Goal: Task Accomplishment & Management: Use online tool/utility

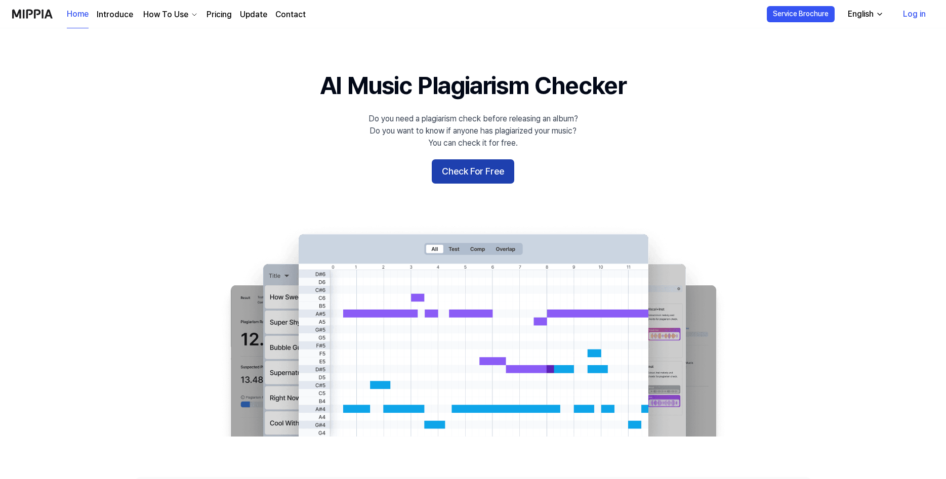
click at [463, 184] on button "Check For Free" at bounding box center [473, 171] width 82 height 24
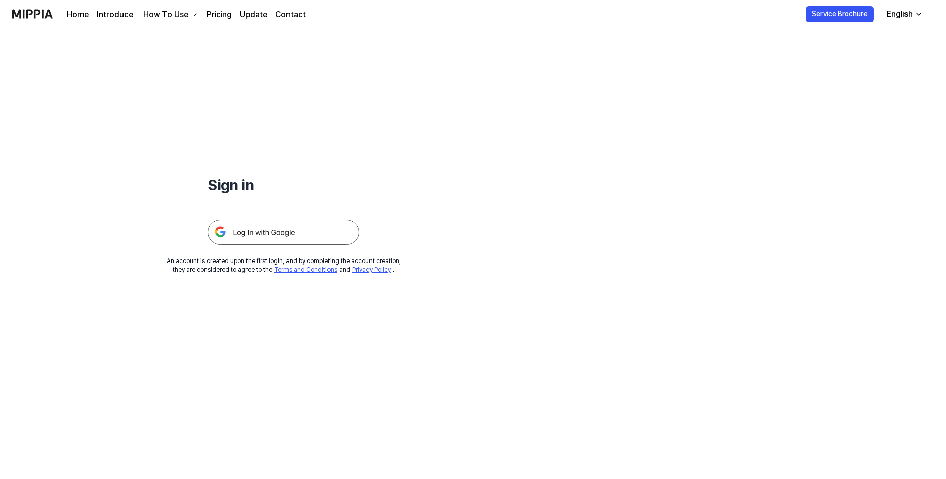
click at [321, 245] on img at bounding box center [283, 232] width 152 height 25
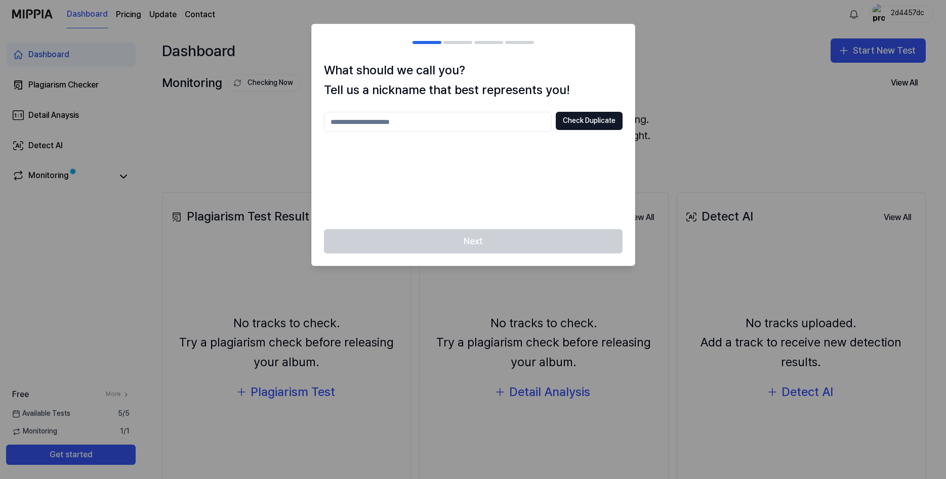
click at [399, 131] on input "text" at bounding box center [438, 122] width 228 height 20
type input "******"
click at [572, 130] on button "Check Duplicate" at bounding box center [589, 121] width 67 height 18
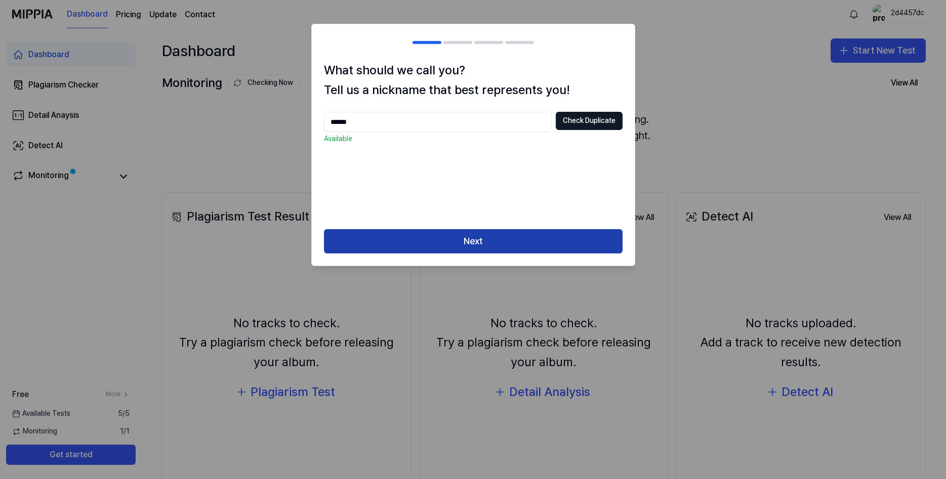
click at [546, 253] on button "Next" at bounding box center [473, 241] width 298 height 24
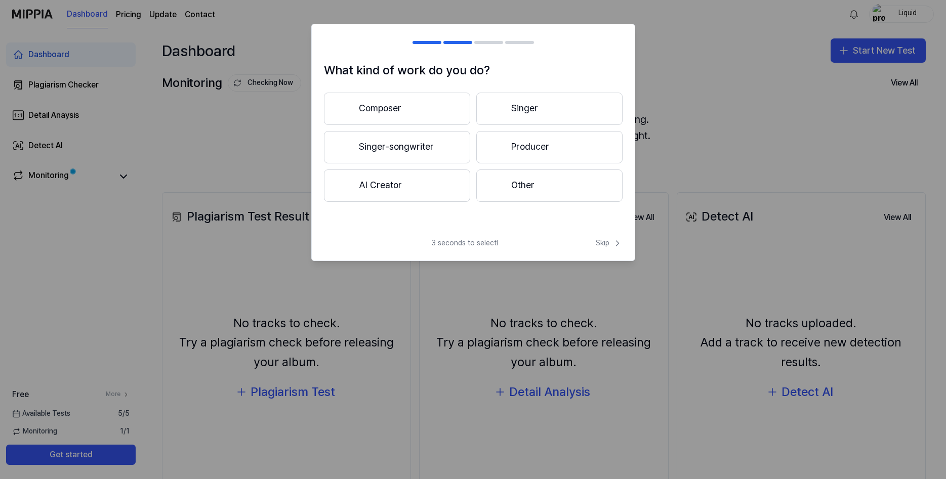
click at [382, 202] on button "AI Creator" at bounding box center [397, 185] width 146 height 32
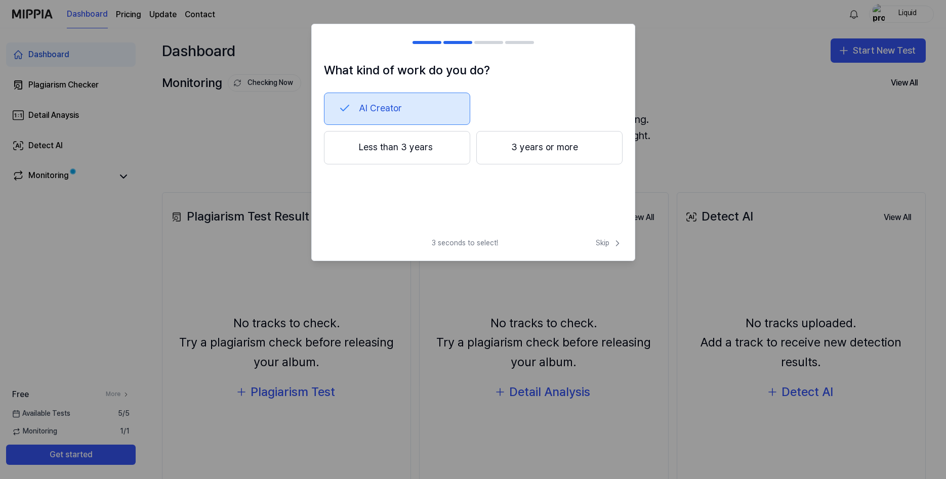
click at [519, 164] on button "3 years or more" at bounding box center [549, 147] width 146 height 33
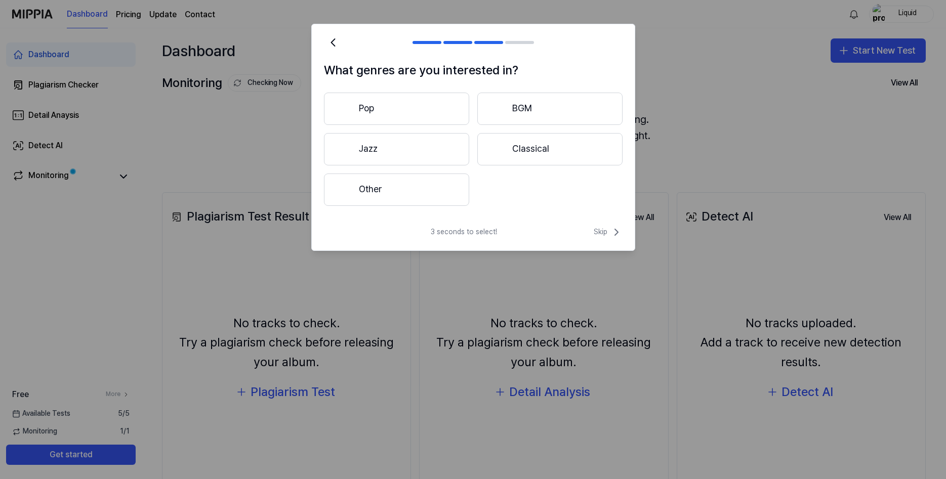
click at [429, 206] on button "Other" at bounding box center [396, 190] width 145 height 32
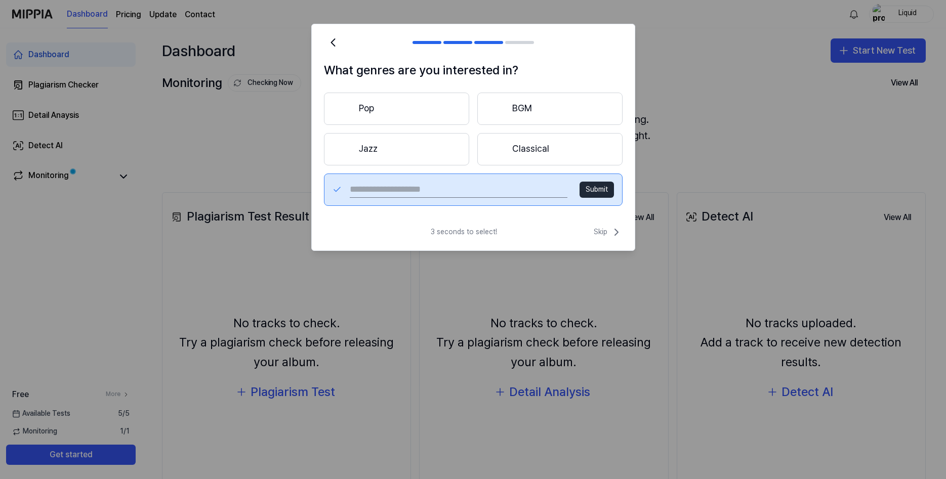
click at [429, 198] on input "text" at bounding box center [458, 190] width 217 height 16
type input "******"
click at [594, 198] on button "Submit" at bounding box center [596, 190] width 34 height 16
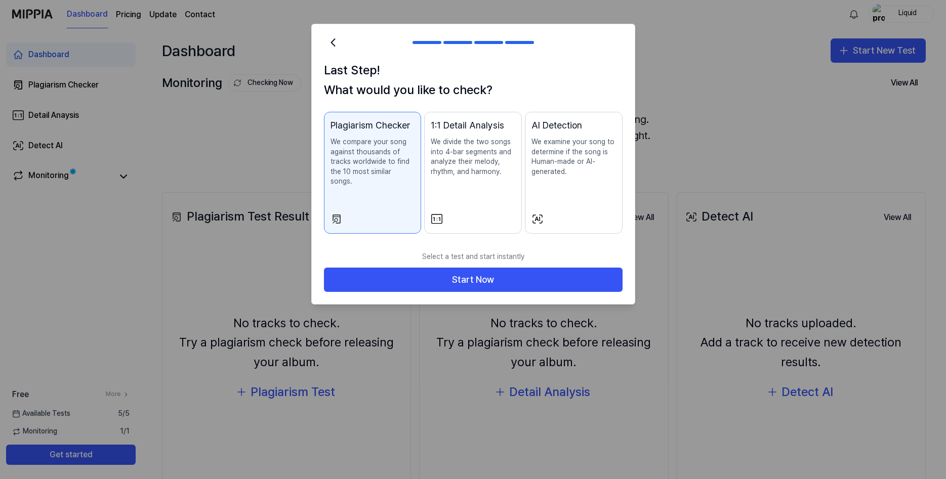
click at [385, 187] on p "We compare your song against thousands of tracks worldwide to find the 10 most …" at bounding box center [372, 162] width 84 height 50
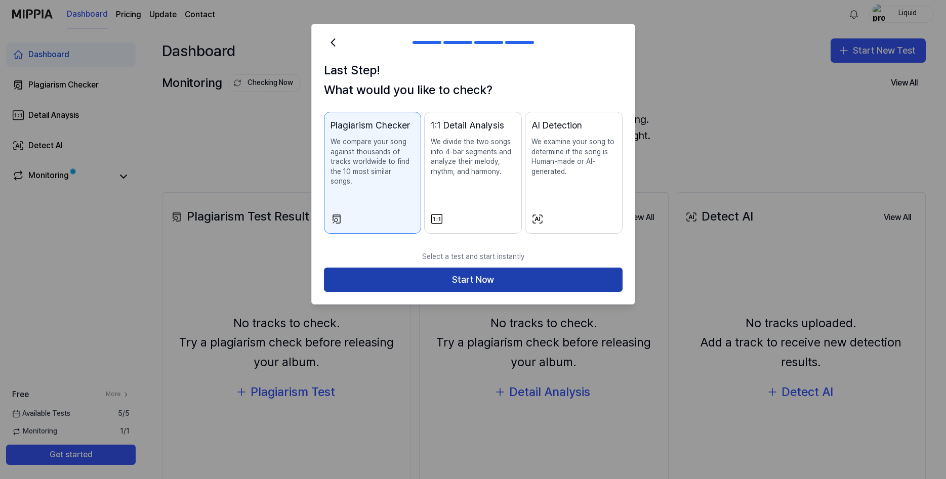
click at [412, 292] on button "Start Now" at bounding box center [473, 280] width 298 height 24
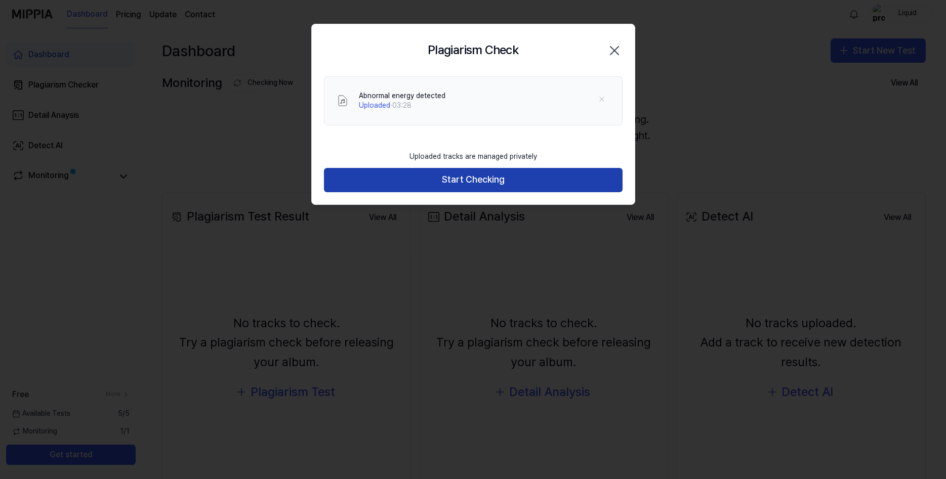
click at [442, 192] on button "Start Checking" at bounding box center [473, 180] width 298 height 24
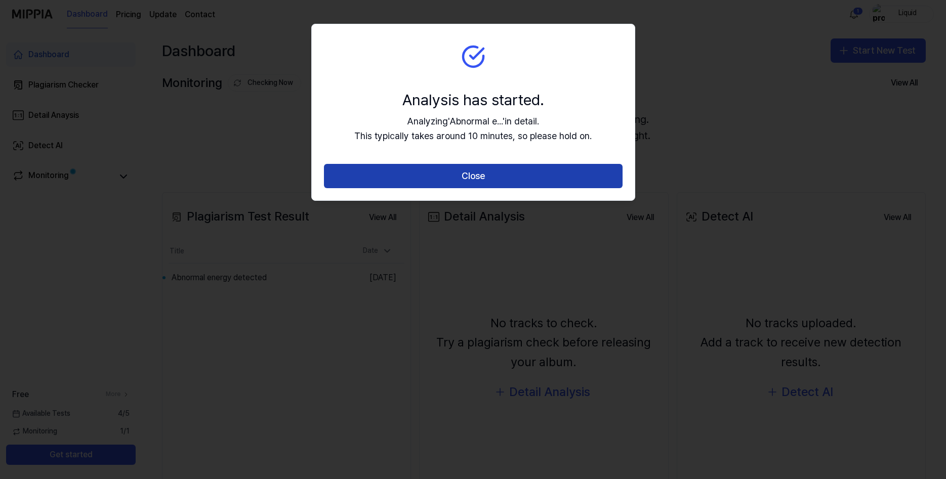
click at [492, 188] on button "Close" at bounding box center [473, 176] width 298 height 24
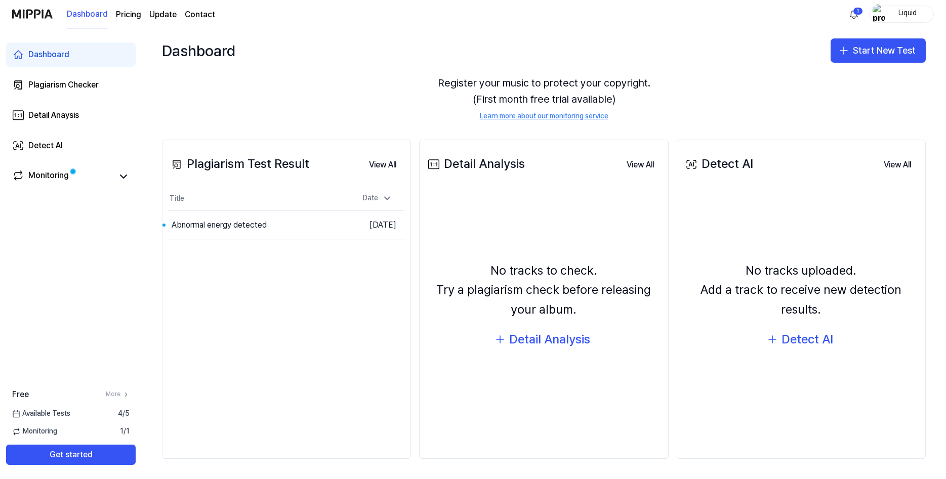
scroll to position [82, 0]
click at [300, 226] on button "Go to Results" at bounding box center [318, 225] width 54 height 16
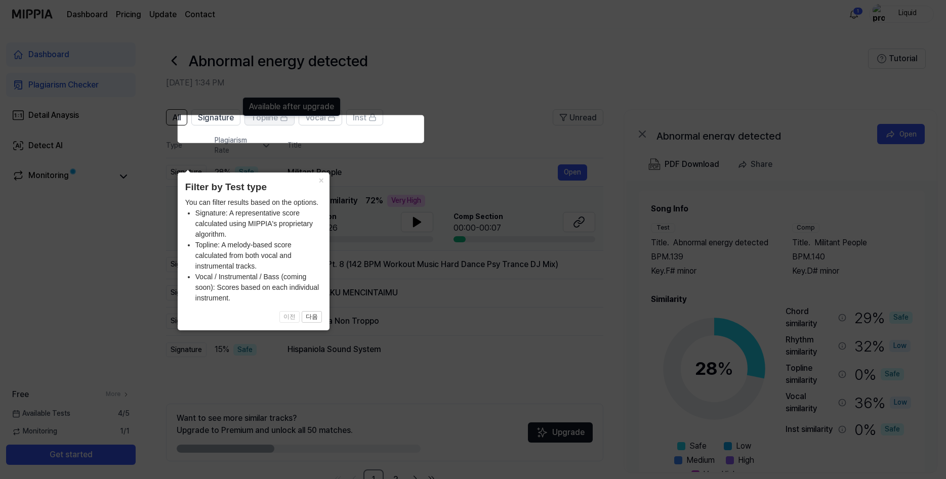
click at [278, 124] on span "Topline" at bounding box center [264, 118] width 27 height 12
click at [187, 125] on button "All" at bounding box center [176, 117] width 21 height 16
click at [308, 313] on button "다음" at bounding box center [312, 317] width 20 height 12
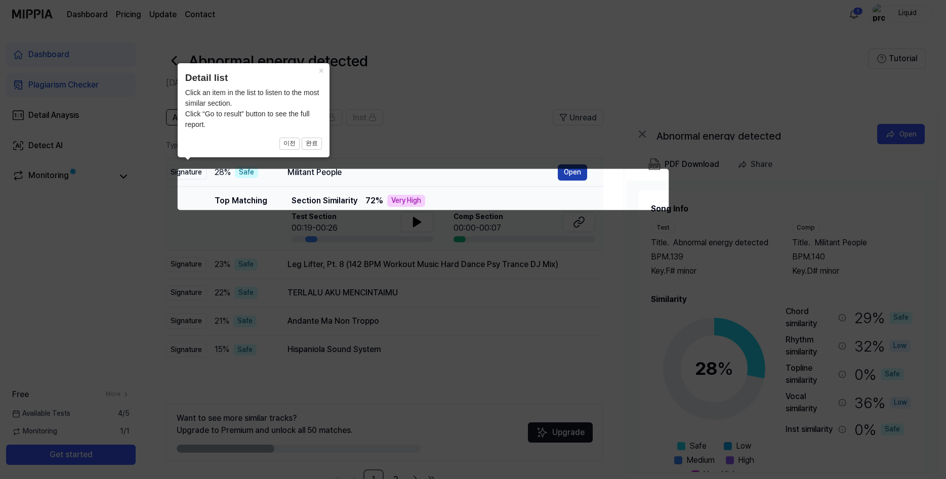
click at [587, 181] on button "Open" at bounding box center [572, 172] width 29 height 16
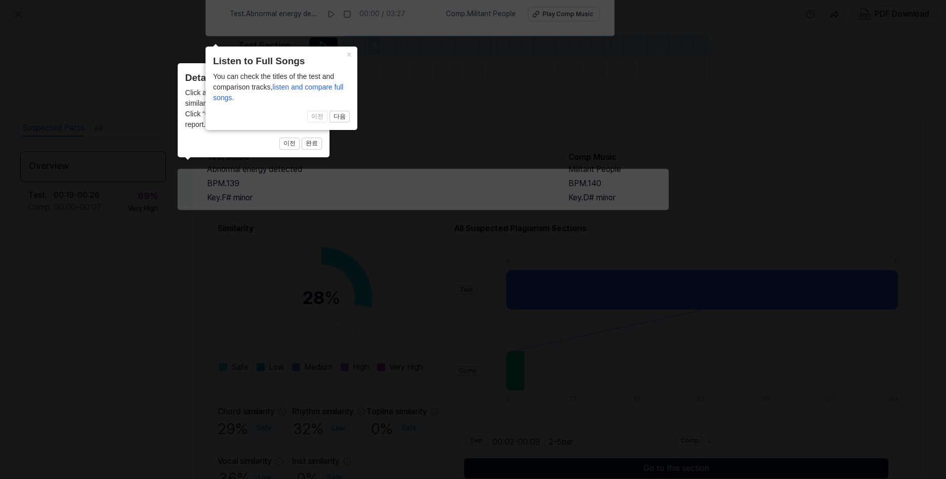
click at [413, 147] on icon at bounding box center [473, 237] width 946 height 484
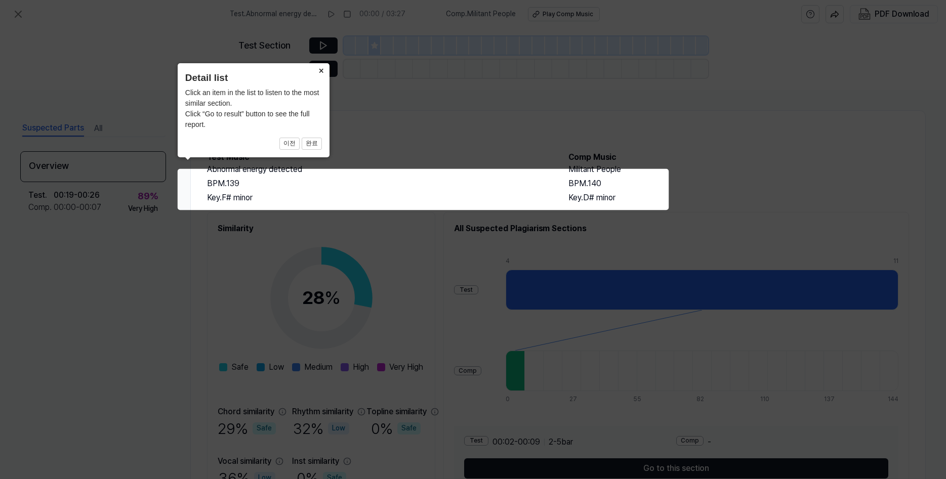
click at [323, 71] on button "×" at bounding box center [321, 70] width 16 height 14
click at [314, 149] on button "완료" at bounding box center [312, 144] width 20 height 12
click at [322, 72] on button "×" at bounding box center [321, 70] width 16 height 14
click at [301, 70] on div "× Detail list Click an item in the list to listen to the most similar section. …" at bounding box center [254, 110] width 152 height 94
click at [320, 71] on button "×" at bounding box center [321, 70] width 16 height 14
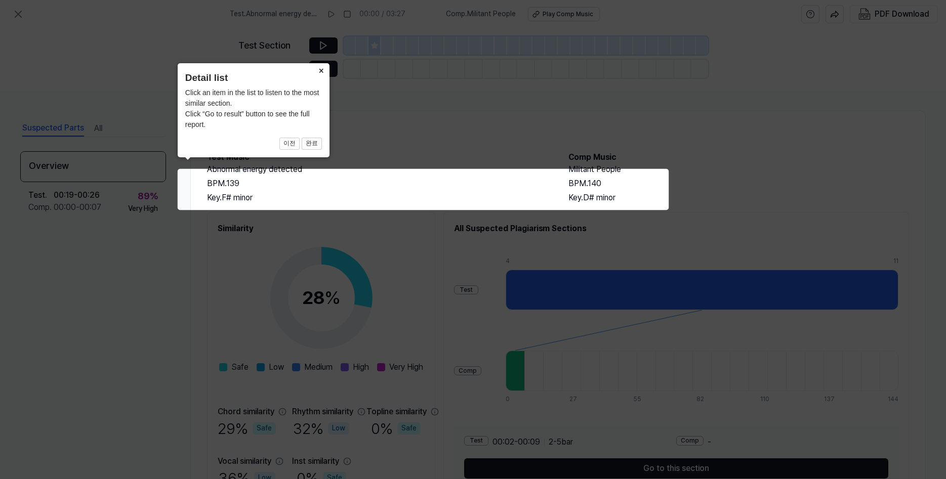
click at [590, 189] on icon at bounding box center [473, 239] width 946 height 479
click at [321, 73] on button "×" at bounding box center [321, 70] width 16 height 14
click at [289, 149] on button "이전" at bounding box center [289, 144] width 20 height 12
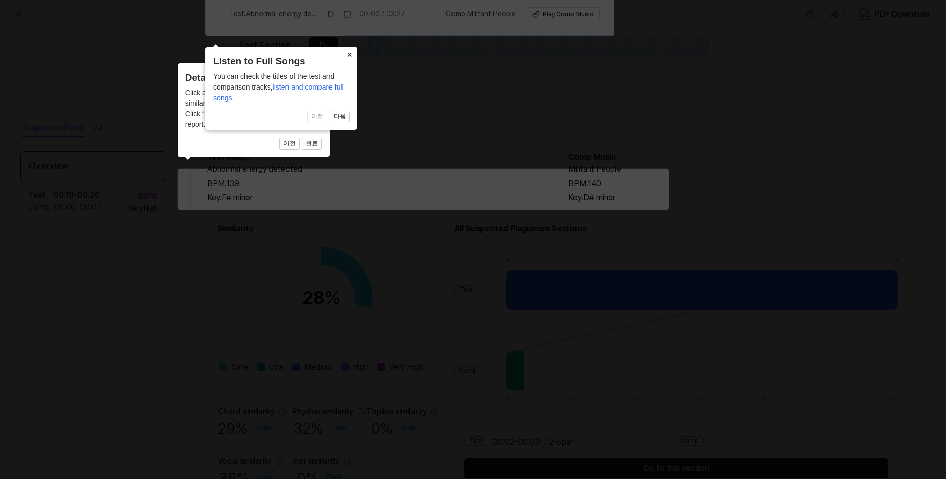
click at [350, 48] on button "×" at bounding box center [349, 54] width 16 height 14
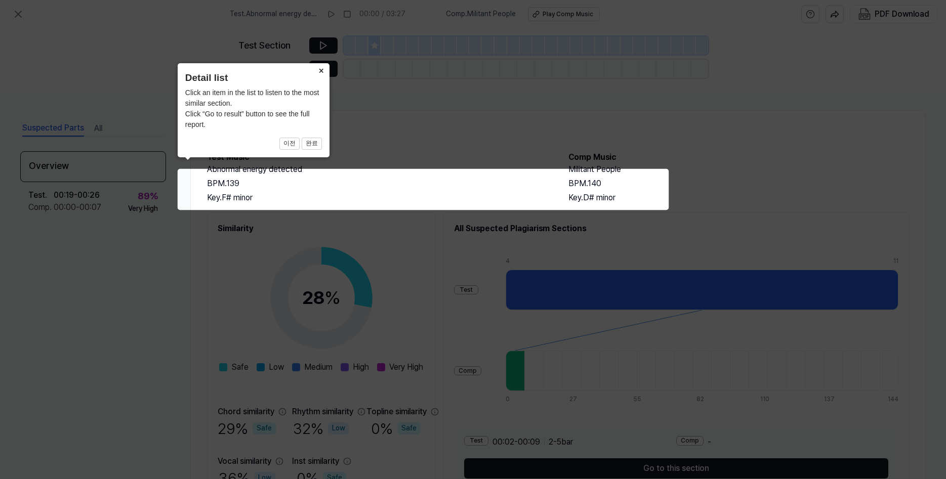
click at [323, 70] on button "×" at bounding box center [321, 70] width 16 height 14
click at [311, 150] on button "완료" at bounding box center [312, 144] width 20 height 12
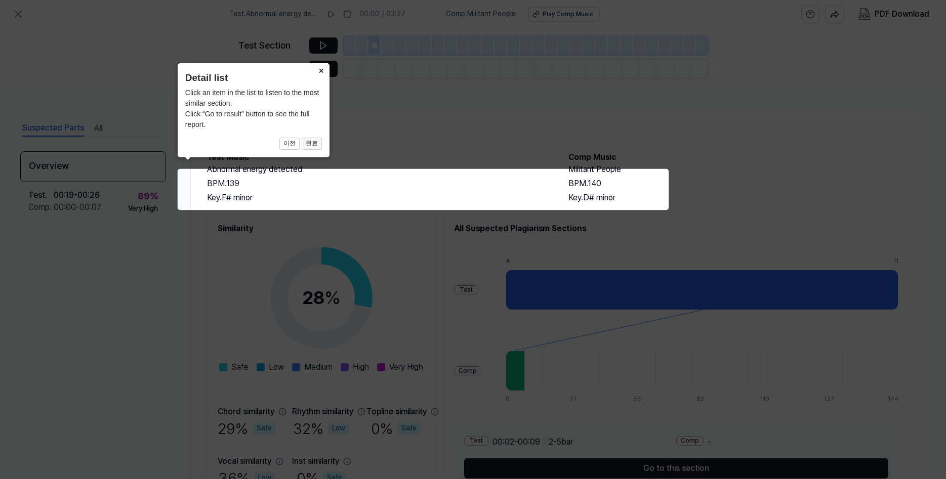
click at [309, 150] on button "완료" at bounding box center [312, 144] width 20 height 12
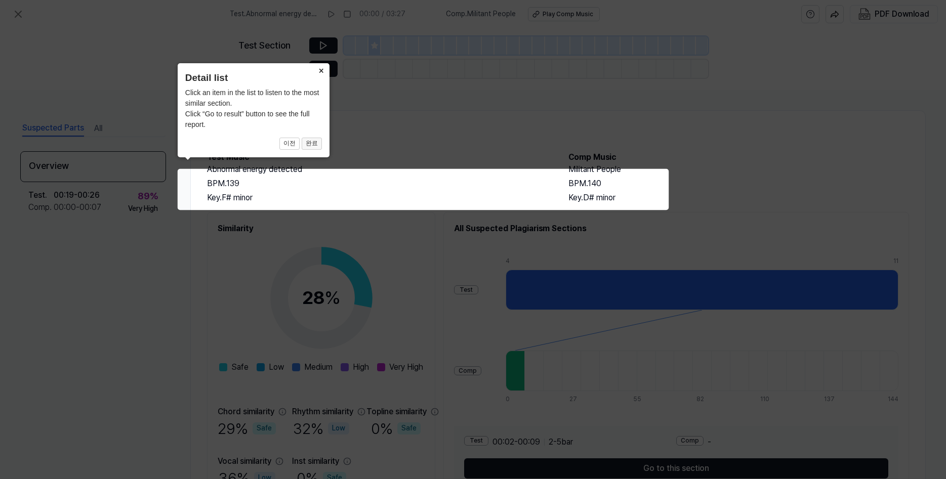
click at [315, 148] on button "완료" at bounding box center [312, 144] width 20 height 12
click at [347, 172] on icon at bounding box center [473, 239] width 946 height 479
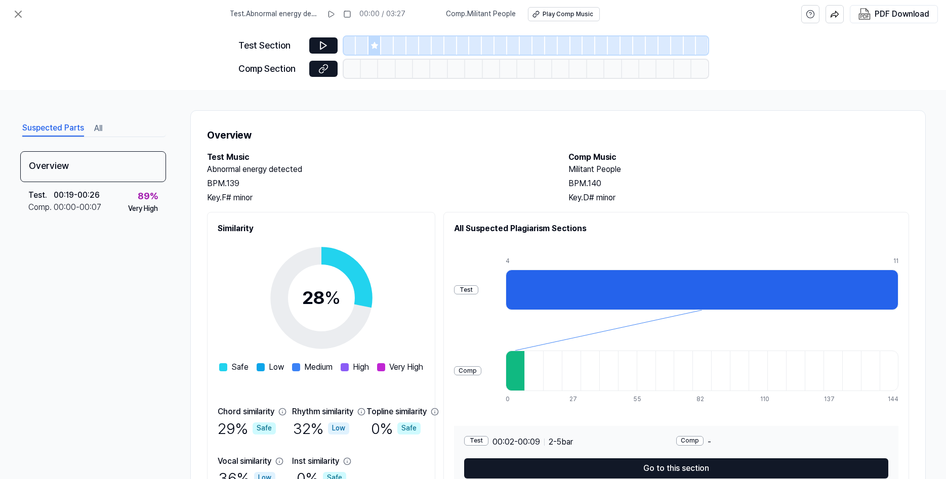
click at [370, 48] on icon at bounding box center [374, 45] width 8 height 8
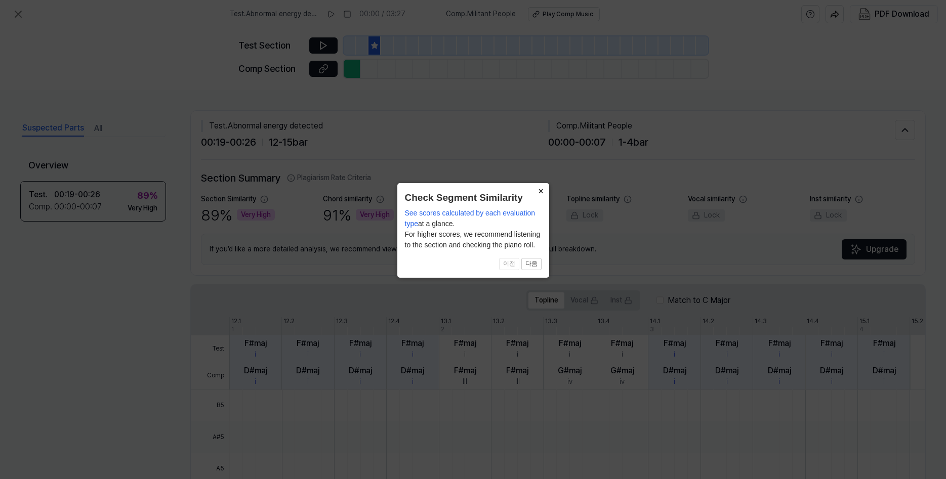
click at [538, 190] on button "×" at bounding box center [541, 190] width 16 height 14
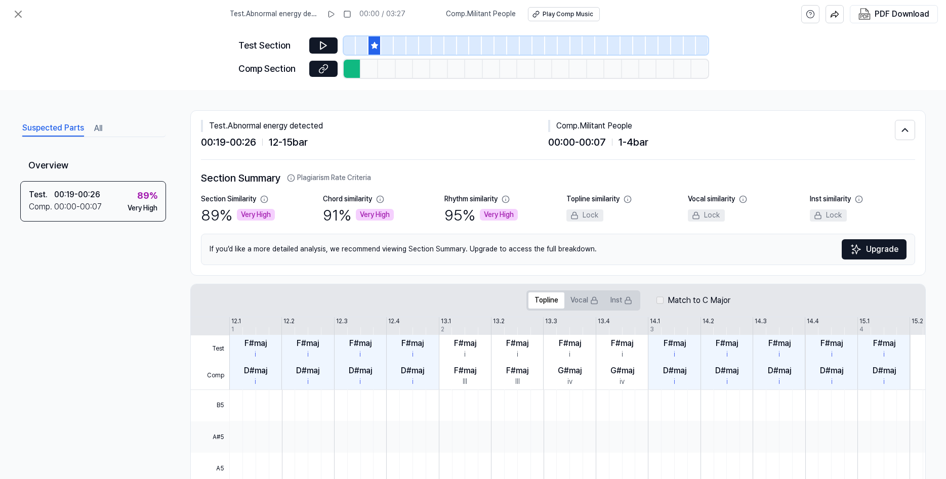
click at [263, 47] on div "Test Section" at bounding box center [270, 45] width 65 height 15
click at [344, 47] on div at bounding box center [350, 45] width 13 height 18
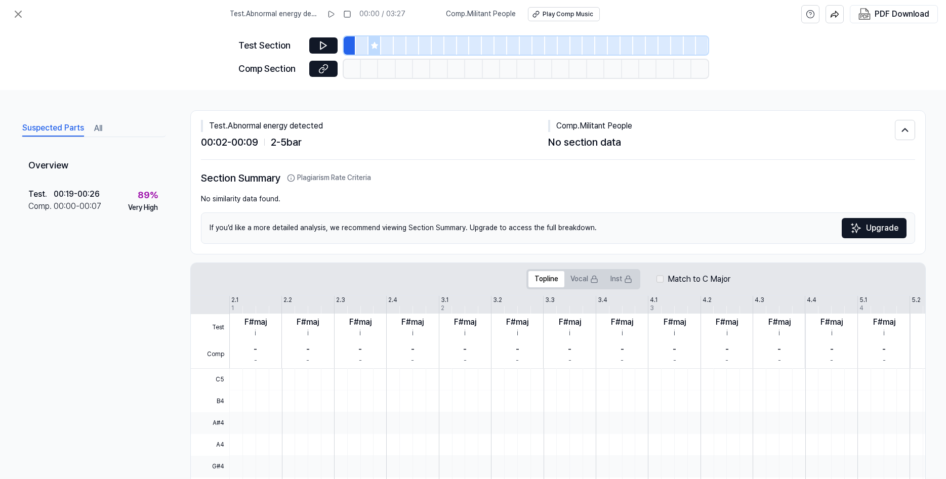
click at [279, 19] on span "Test . Abnormal energy detected" at bounding box center [274, 14] width 89 height 10
click at [15, 16] on icon at bounding box center [18, 14] width 12 height 12
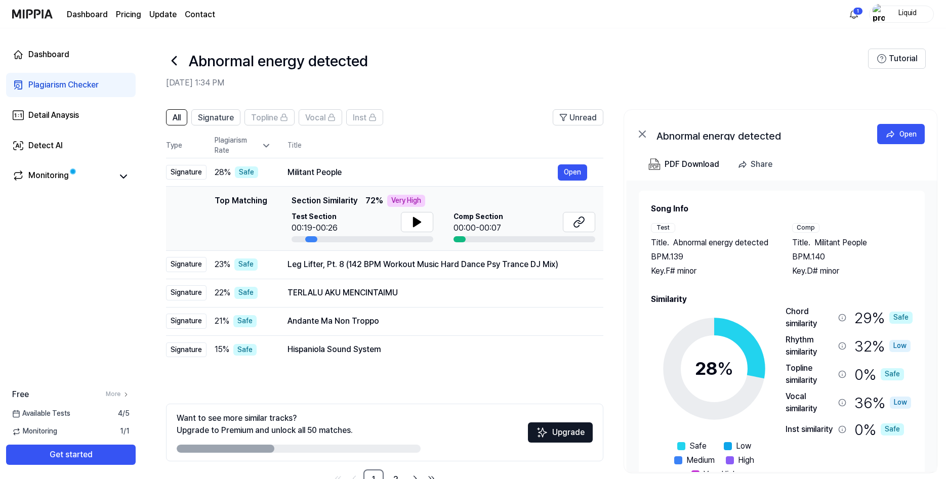
click at [182, 66] on icon at bounding box center [174, 61] width 16 height 16
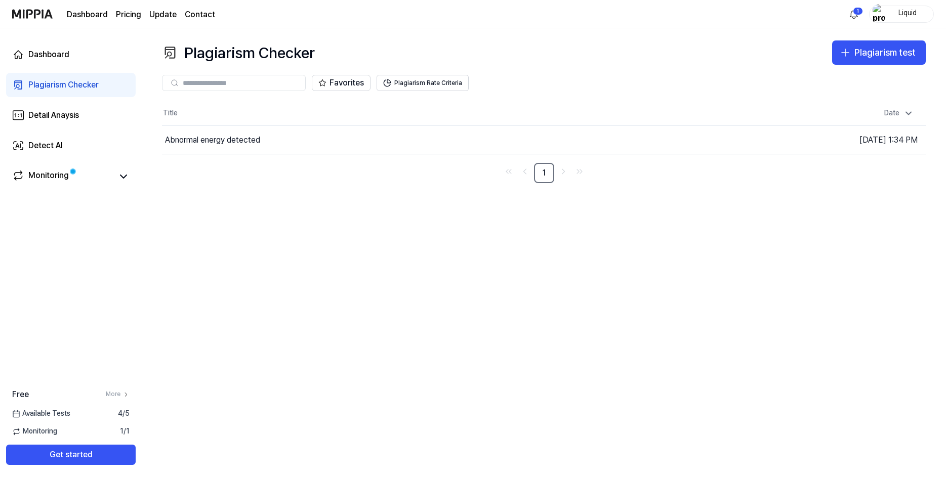
click at [46, 91] on div "Plagiarism Checker" at bounding box center [63, 85] width 70 height 12
click at [96, 445] on button "Get started" at bounding box center [71, 455] width 130 height 20
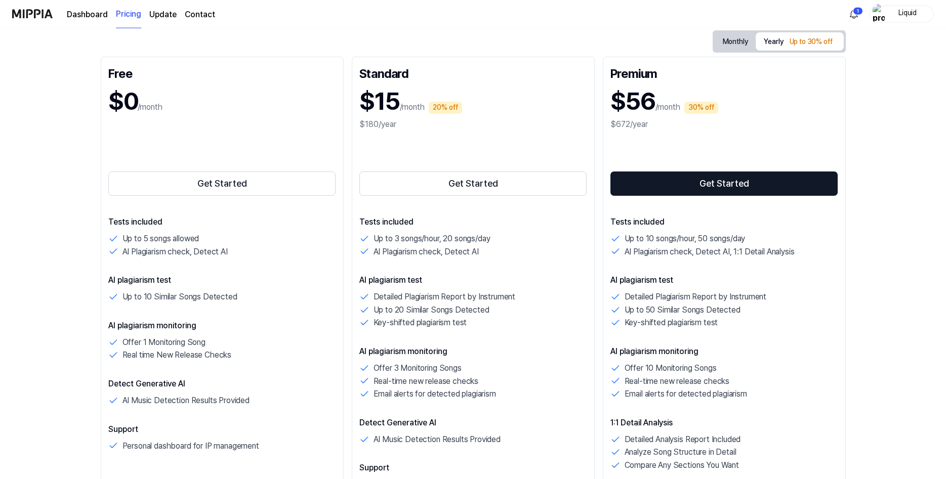
scroll to position [111, 0]
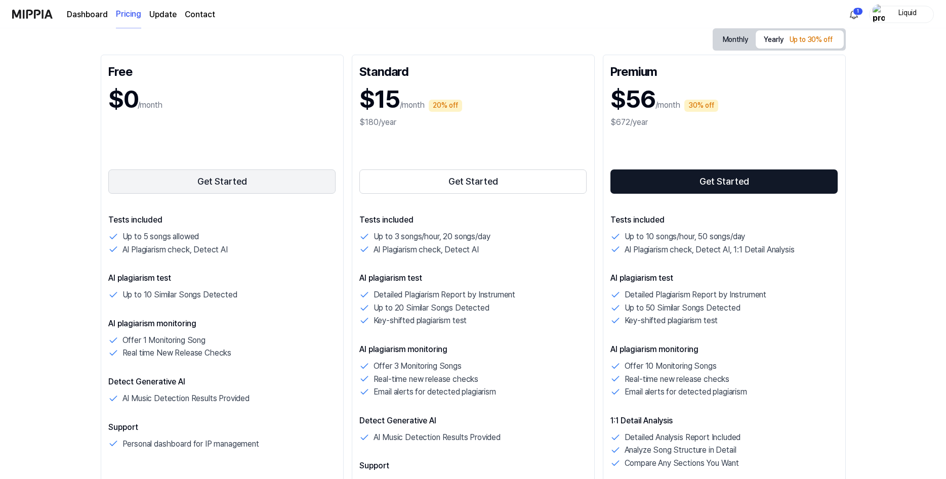
click at [205, 194] on button "Get Started" at bounding box center [222, 181] width 228 height 24
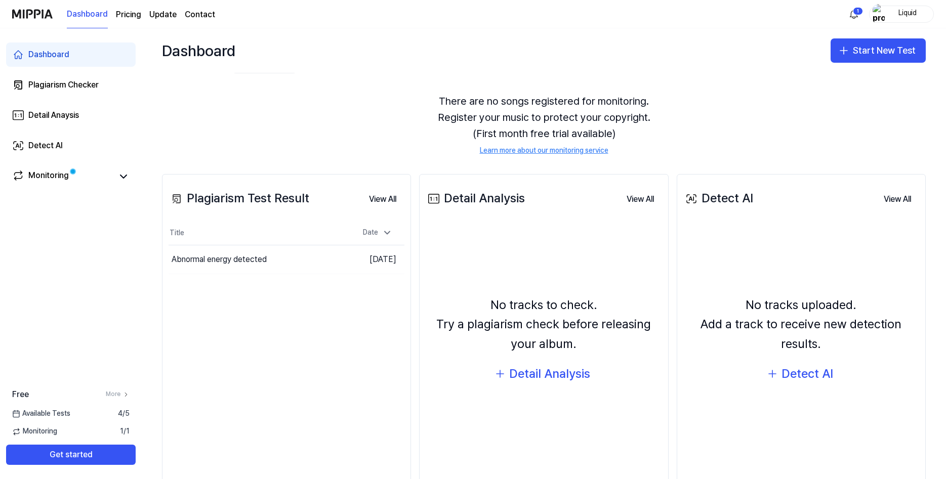
scroll to position [21, 0]
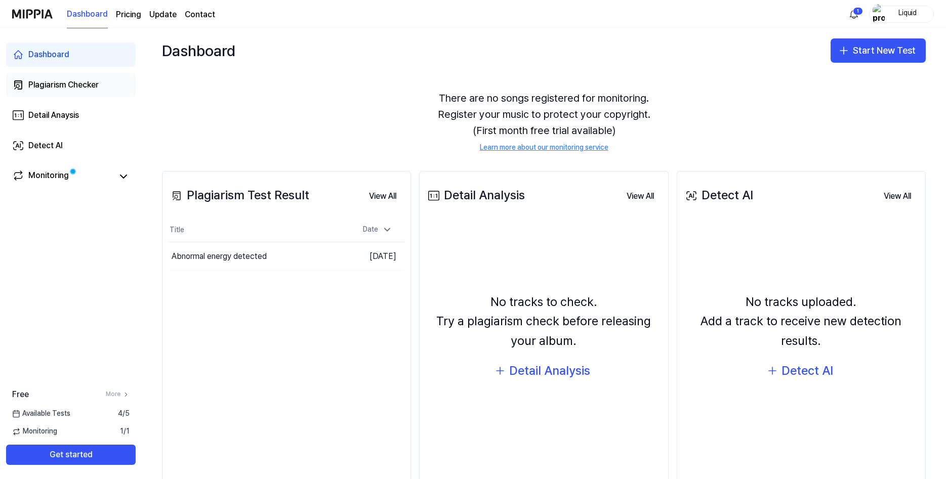
click at [87, 91] on div "Plagiarism Checker" at bounding box center [63, 85] width 70 height 12
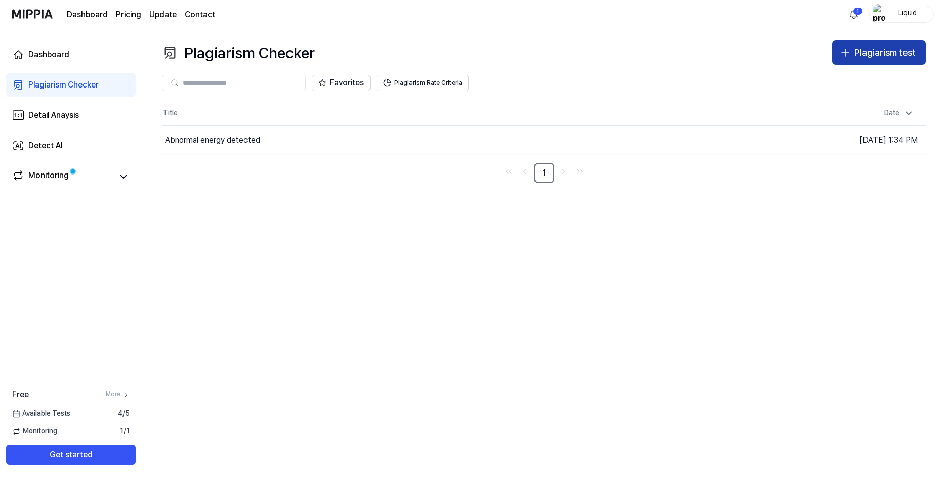
click at [860, 58] on div "Plagiarism test" at bounding box center [884, 53] width 61 height 15
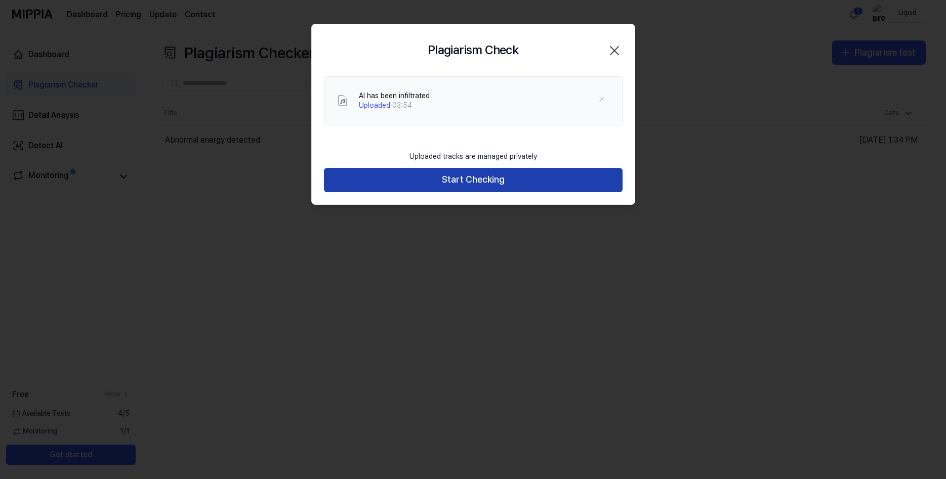
click at [453, 192] on button "Start Checking" at bounding box center [473, 180] width 298 height 24
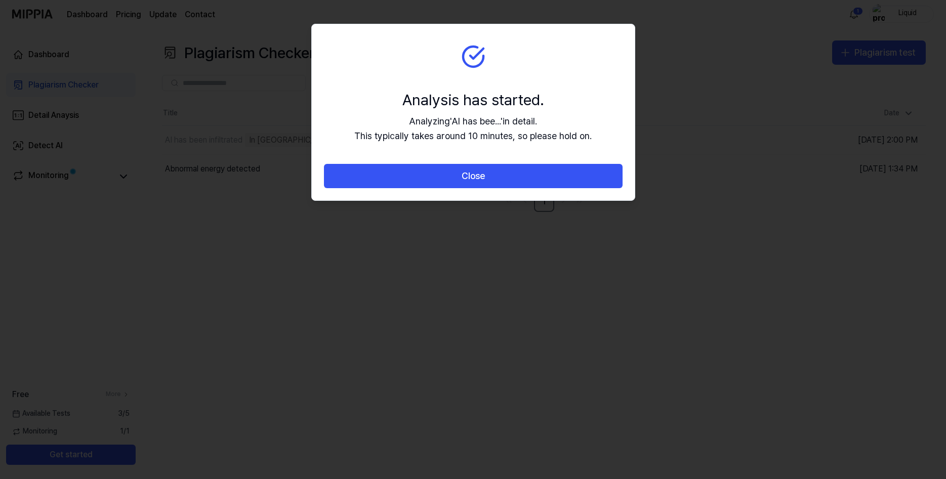
click at [453, 188] on button "Close" at bounding box center [473, 176] width 298 height 24
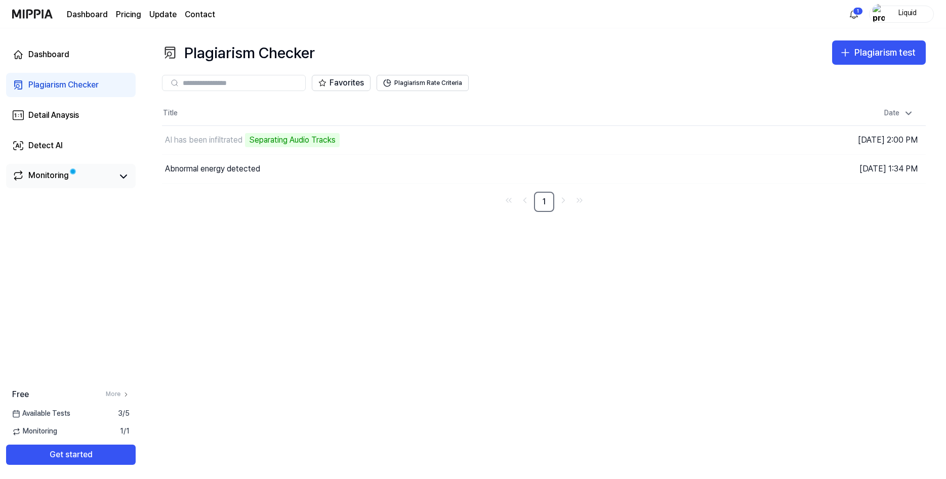
click at [49, 184] on div "Monitoring" at bounding box center [48, 176] width 40 height 14
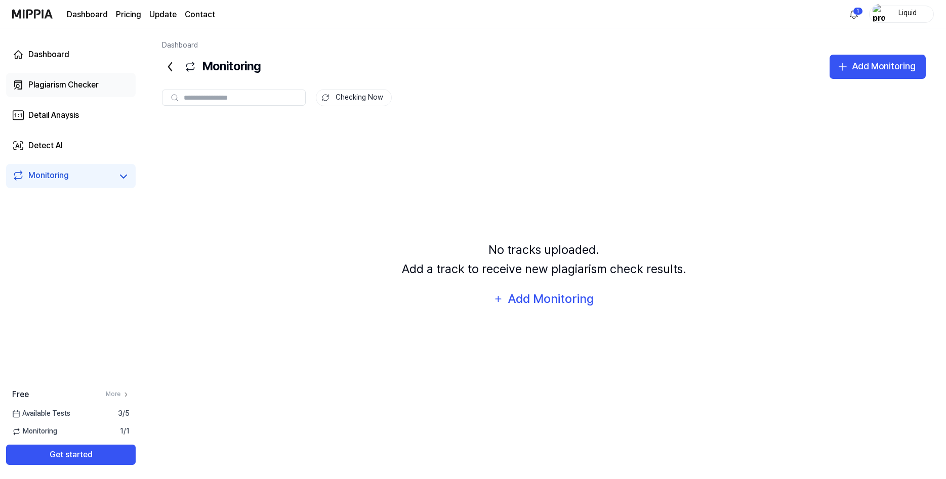
click at [48, 91] on div "Plagiarism Checker" at bounding box center [63, 85] width 70 height 12
